Goal: Task Accomplishment & Management: Use online tool/utility

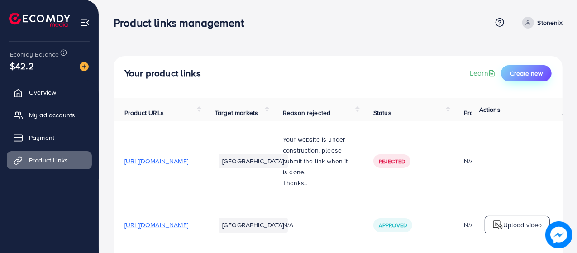
click at [526, 69] on span "Create new" at bounding box center [526, 73] width 33 height 9
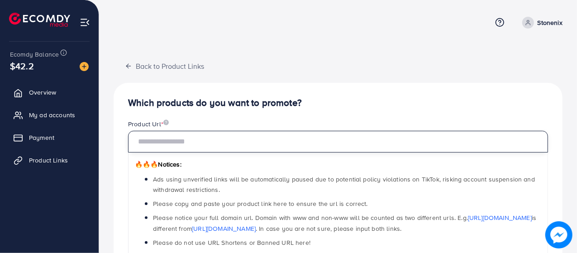
click at [279, 144] on input "text" at bounding box center [338, 142] width 420 height 22
paste input "**********"
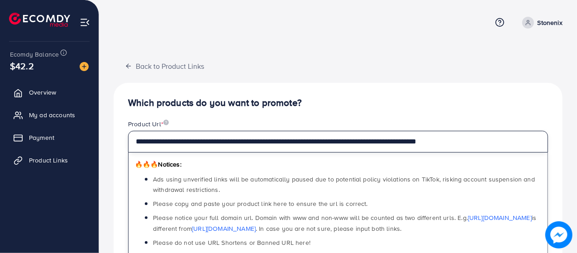
type input "**********"
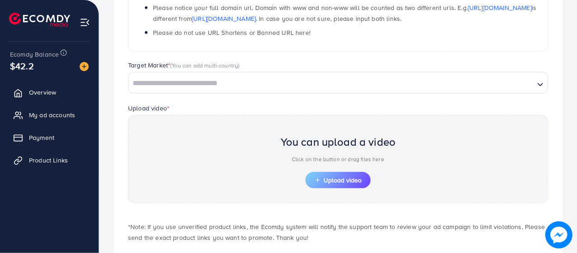
scroll to position [254, 0]
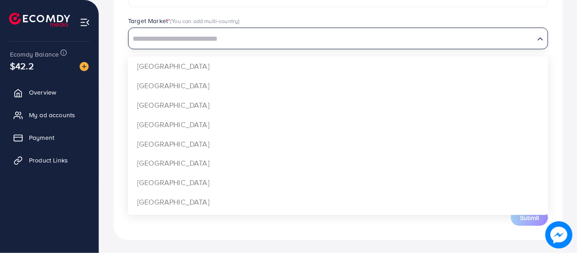
click at [291, 34] on input "Search for option" at bounding box center [331, 39] width 404 height 14
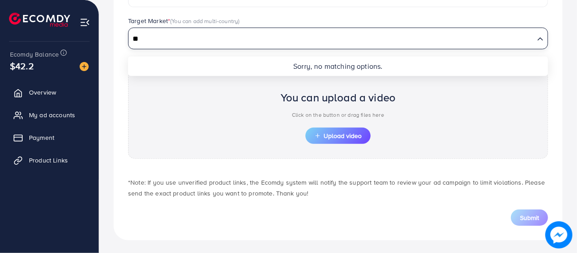
type input "*"
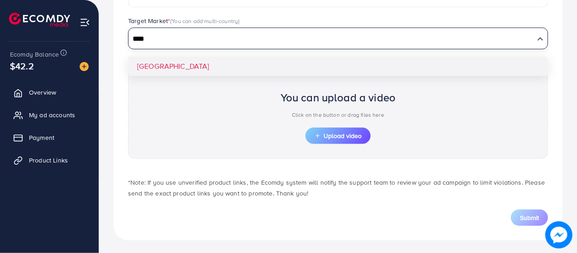
type input "****"
click at [283, 59] on div "**********" at bounding box center [338, 34] width 449 height 412
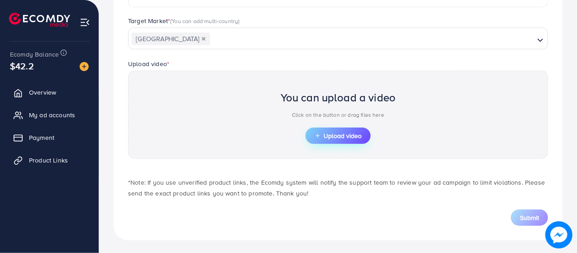
click at [316, 133] on icon "button" at bounding box center [318, 136] width 6 height 6
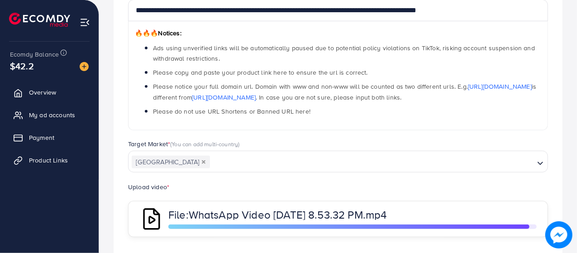
scroll to position [211, 0]
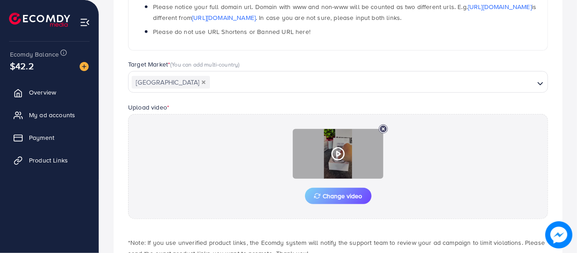
click at [338, 154] on polygon at bounding box center [339, 154] width 4 height 5
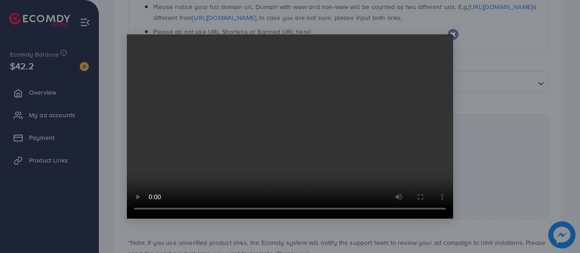
click at [452, 33] on icon at bounding box center [452, 34] width 7 height 7
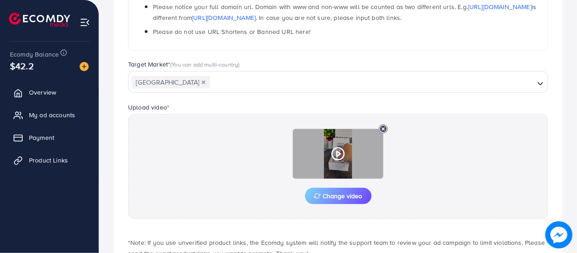
click at [382, 129] on icon at bounding box center [383, 129] width 9 height 9
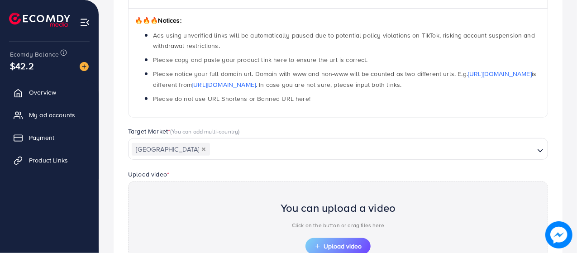
scroll to position [254, 0]
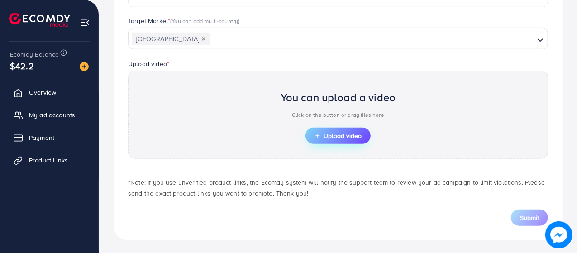
click at [339, 133] on span "Upload video" at bounding box center [338, 136] width 47 height 6
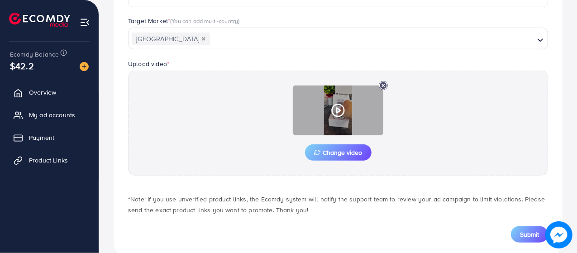
click at [329, 91] on div at bounding box center [338, 111] width 91 height 50
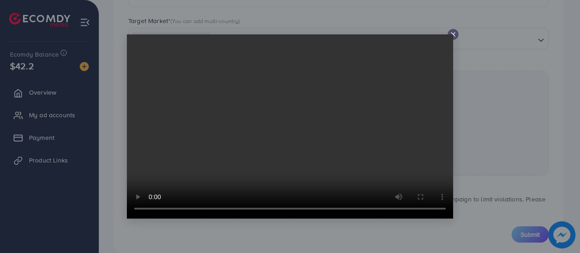
click at [454, 34] on icon at bounding box center [452, 34] width 7 height 7
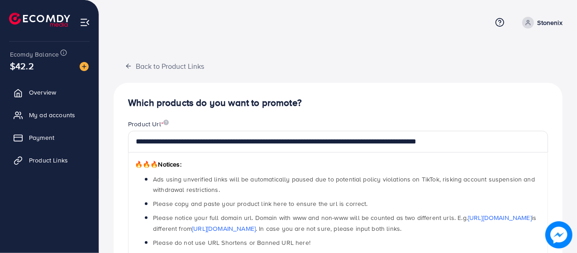
scroll to position [272, 0]
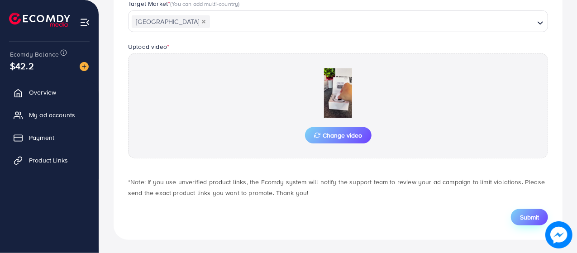
click at [524, 211] on button "Submit" at bounding box center [529, 217] width 37 height 16
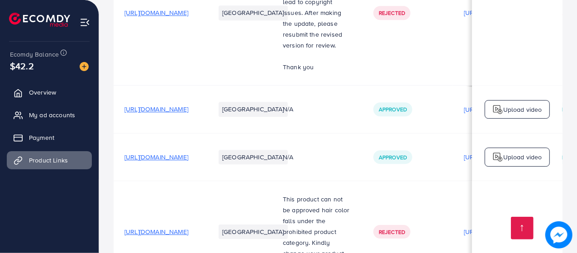
scroll to position [1423, 0]
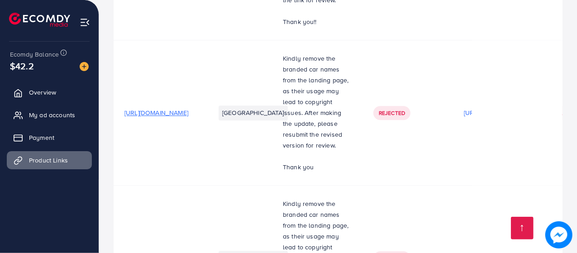
scroll to position [1709, 0]
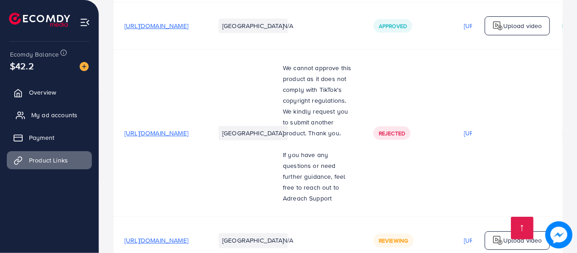
click at [41, 112] on span "My ad accounts" at bounding box center [54, 114] width 46 height 9
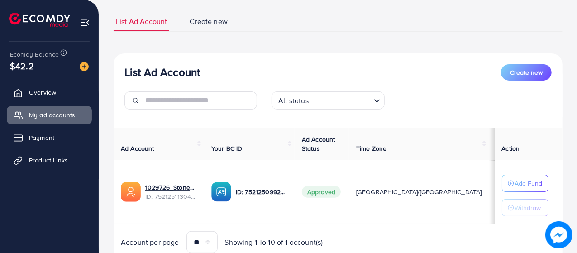
scroll to position [55, 0]
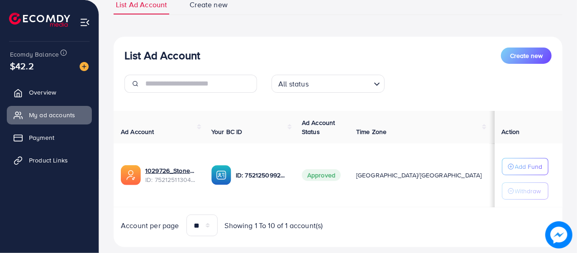
scroll to position [91, 0]
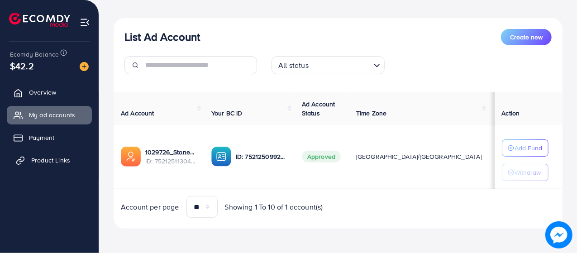
click at [48, 160] on span "Product Links" at bounding box center [50, 160] width 39 height 9
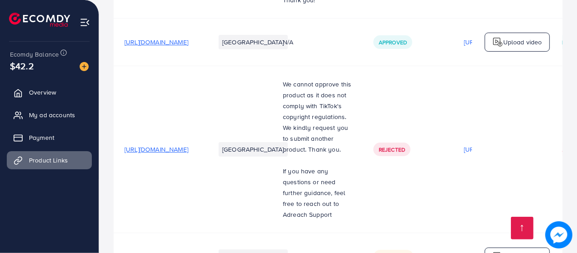
scroll to position [1709, 0]
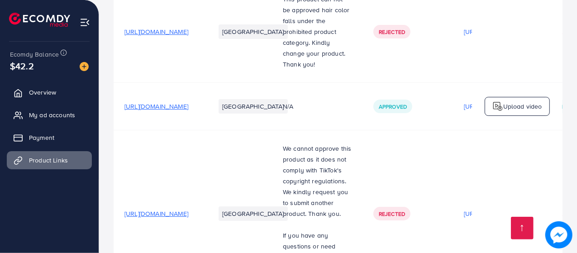
scroll to position [1709, 0]
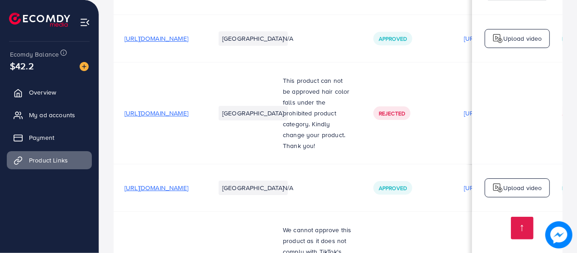
scroll to position [1709, 0]
